Goal: Task Accomplishment & Management: Manage account settings

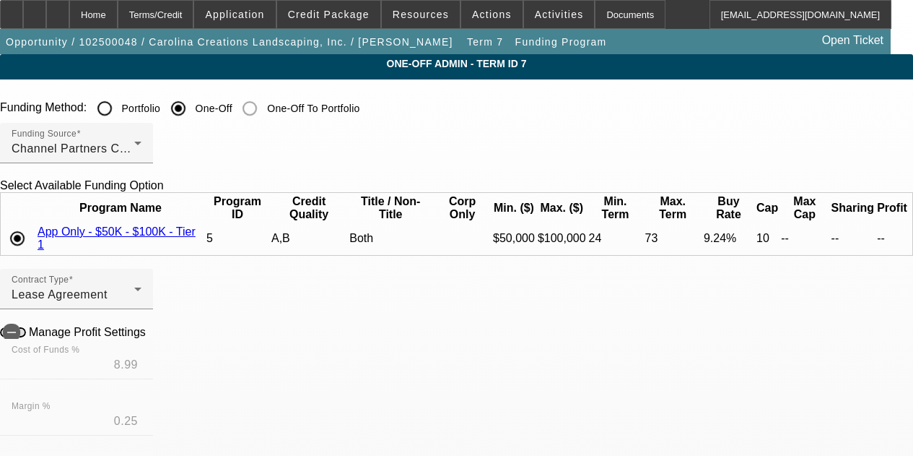
scroll to position [8, 0]
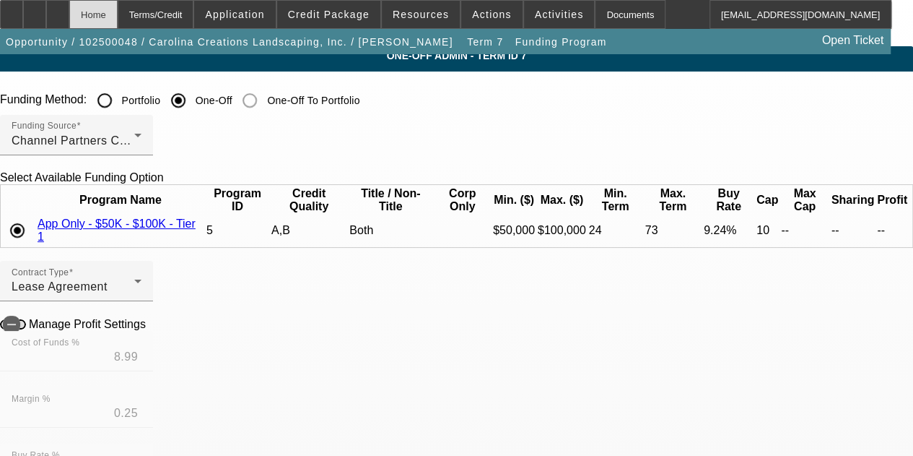
click at [118, 16] on div "Home" at bounding box center [93, 14] width 48 height 29
click at [118, 15] on div "Home" at bounding box center [93, 14] width 48 height 29
click at [110, 11] on div "Home" at bounding box center [93, 14] width 48 height 29
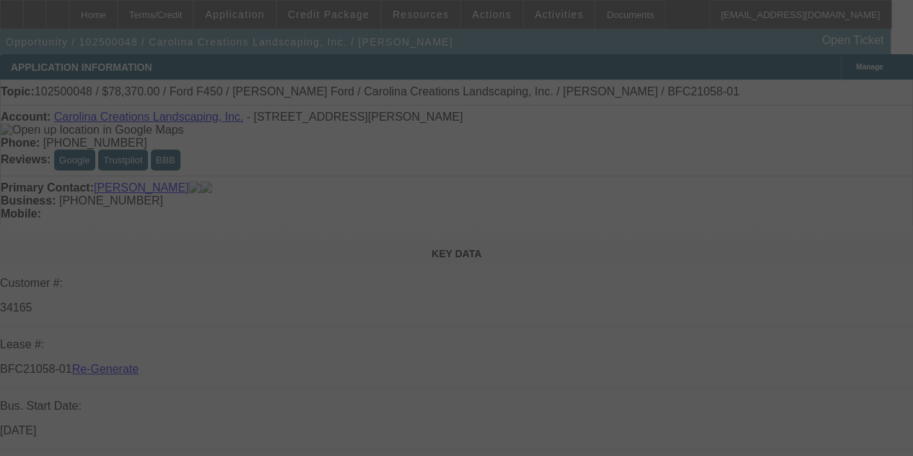
select select "4"
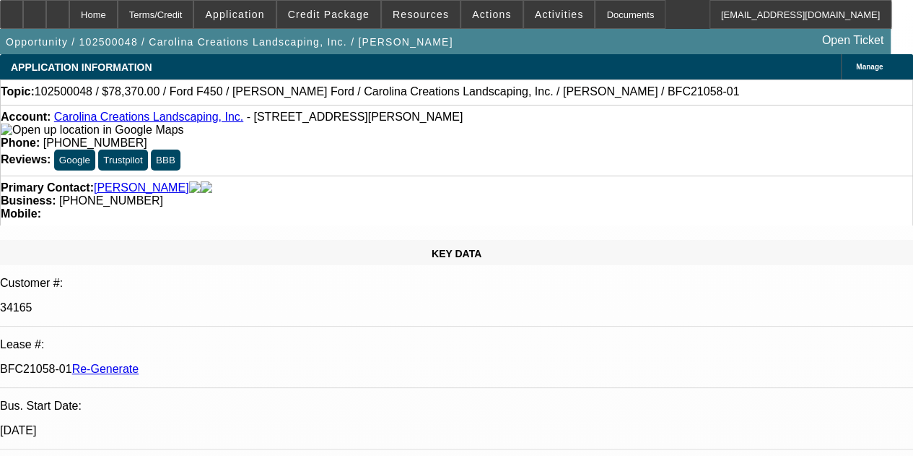
select select "0"
select select "0.1"
select select "4"
click at [535, 17] on span "Activities" at bounding box center [559, 15] width 49 height 12
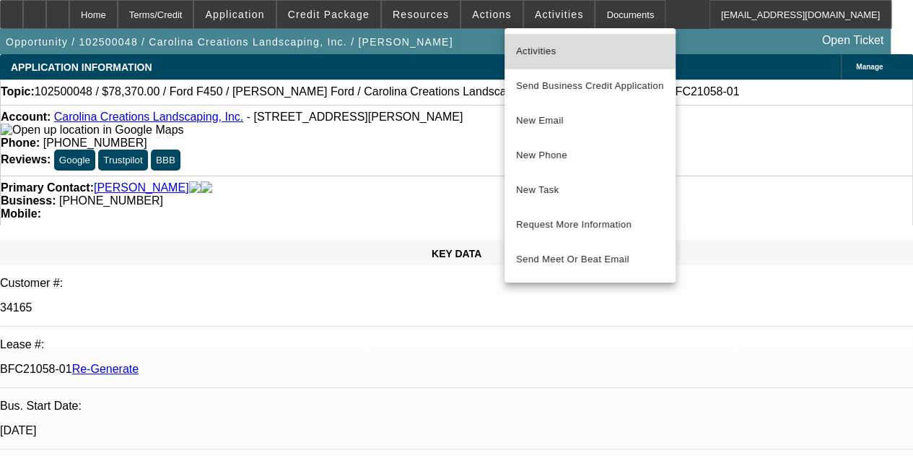
click at [533, 44] on span "Activities" at bounding box center [590, 51] width 148 height 17
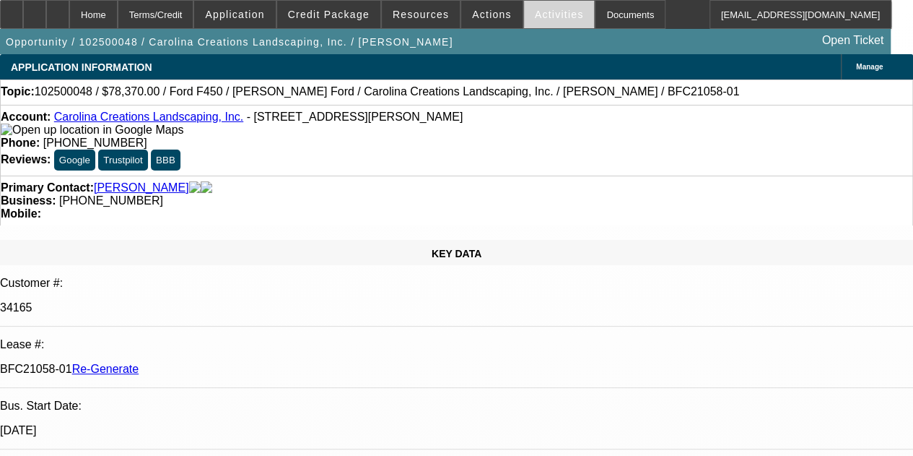
click at [526, 19] on span at bounding box center [559, 14] width 71 height 35
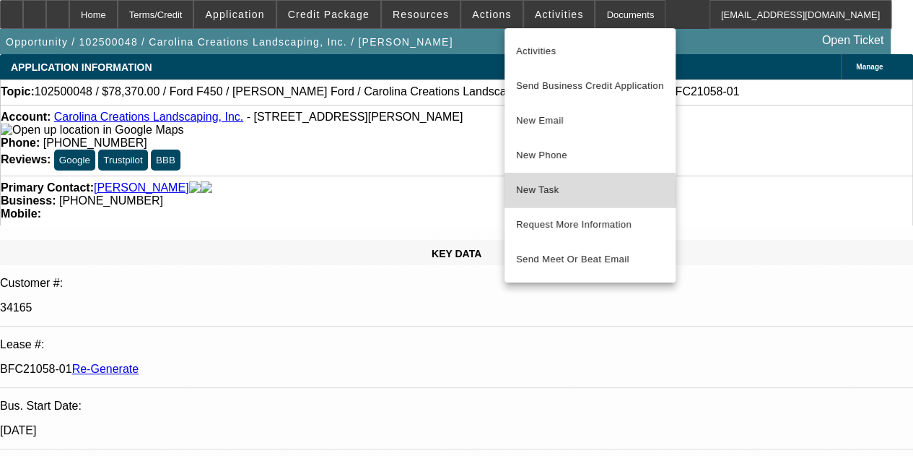
click at [524, 191] on span "New Task" at bounding box center [590, 189] width 148 height 17
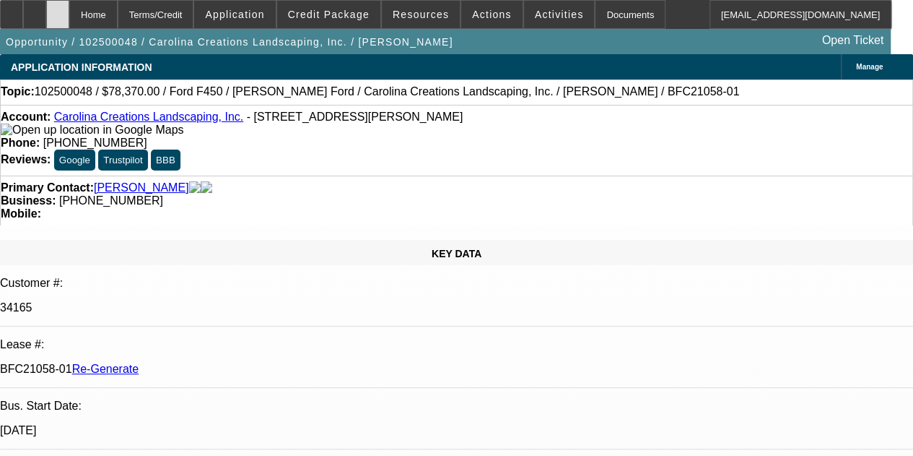
click at [69, 8] on div at bounding box center [57, 14] width 23 height 29
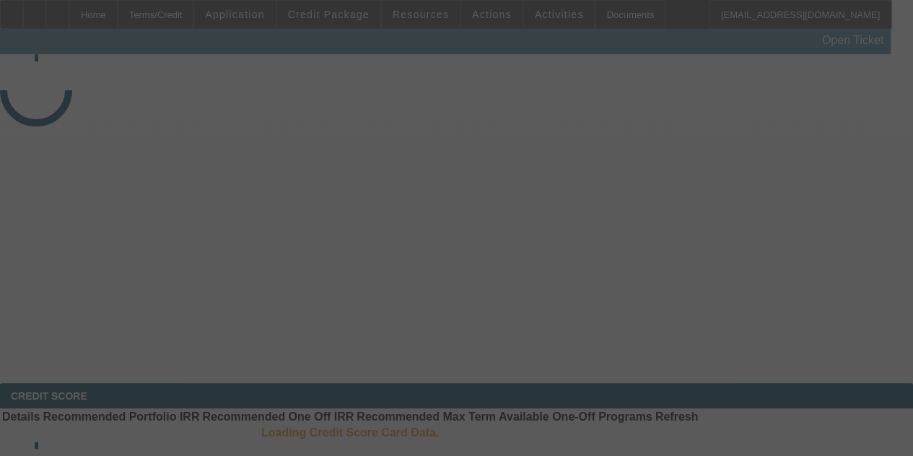
select select "4"
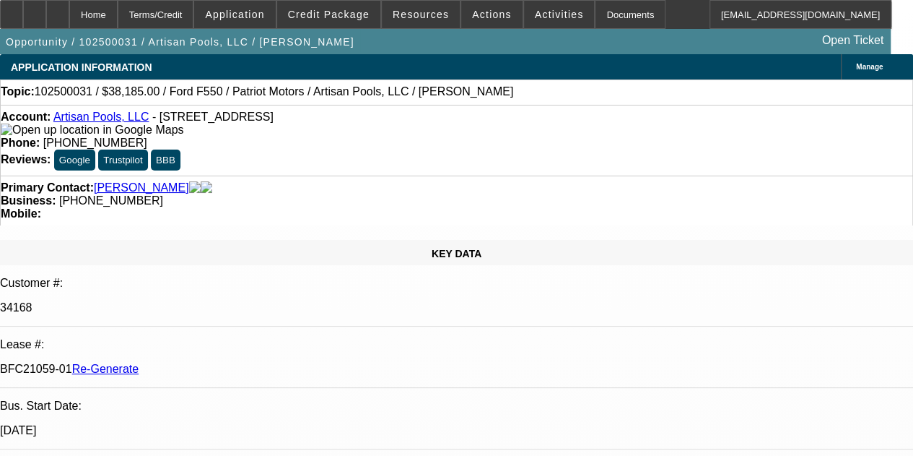
select select "0"
select select "0.1"
select select "1"
select select "3"
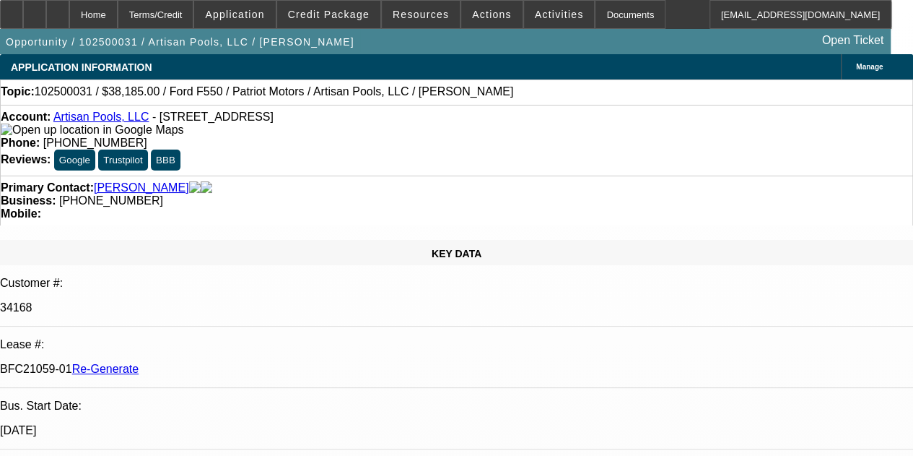
select select "4"
click at [69, 10] on div at bounding box center [57, 14] width 23 height 29
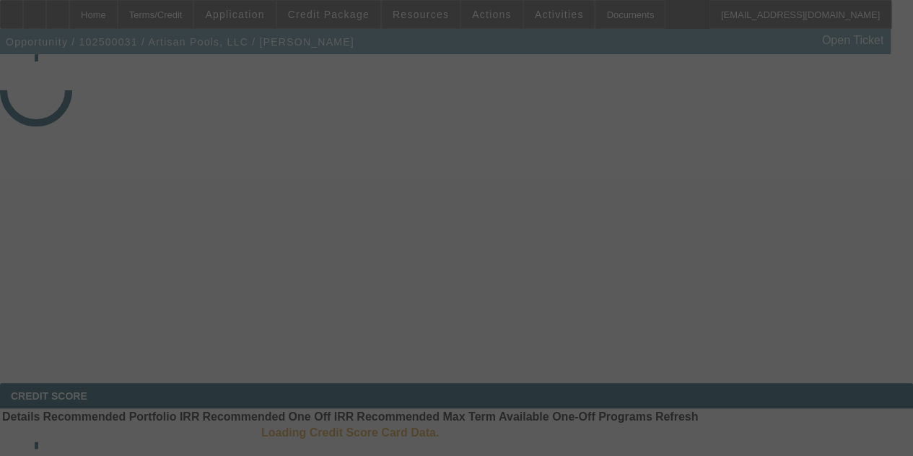
select select "4"
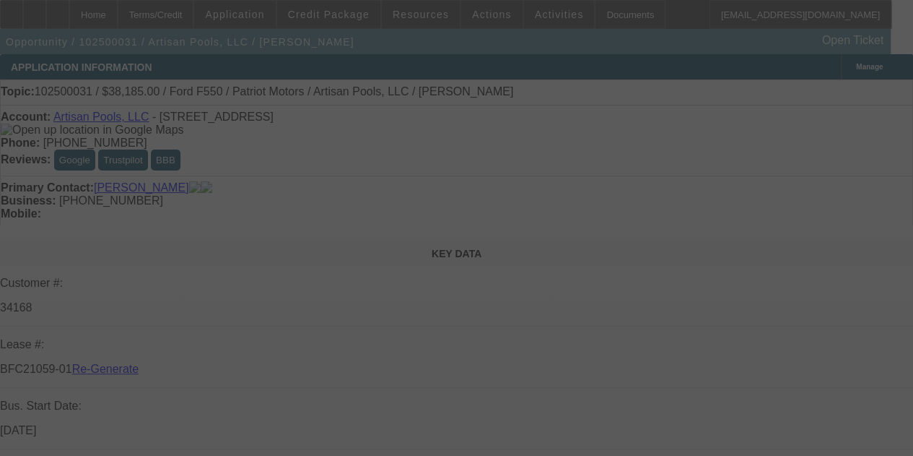
select select "0"
select select "3"
select select "0.1"
select select "4"
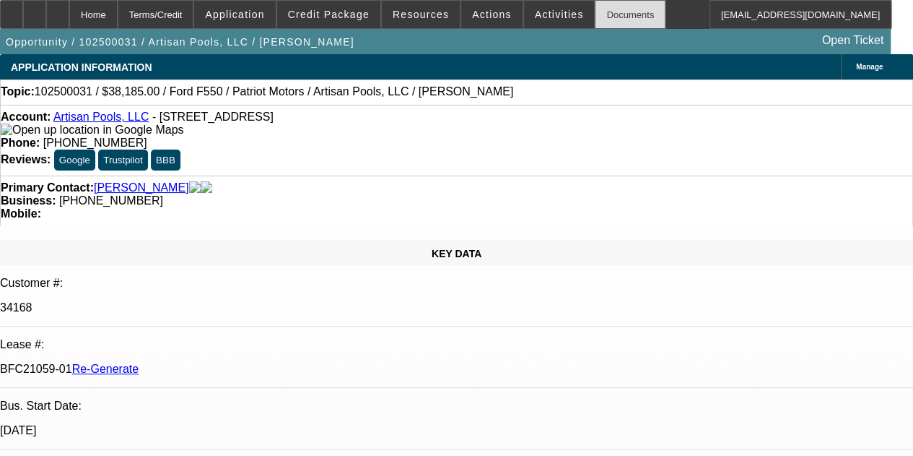
click at [595, 12] on div "Documents" at bounding box center [630, 14] width 71 height 29
